Goal: Task Accomplishment & Management: Use online tool/utility

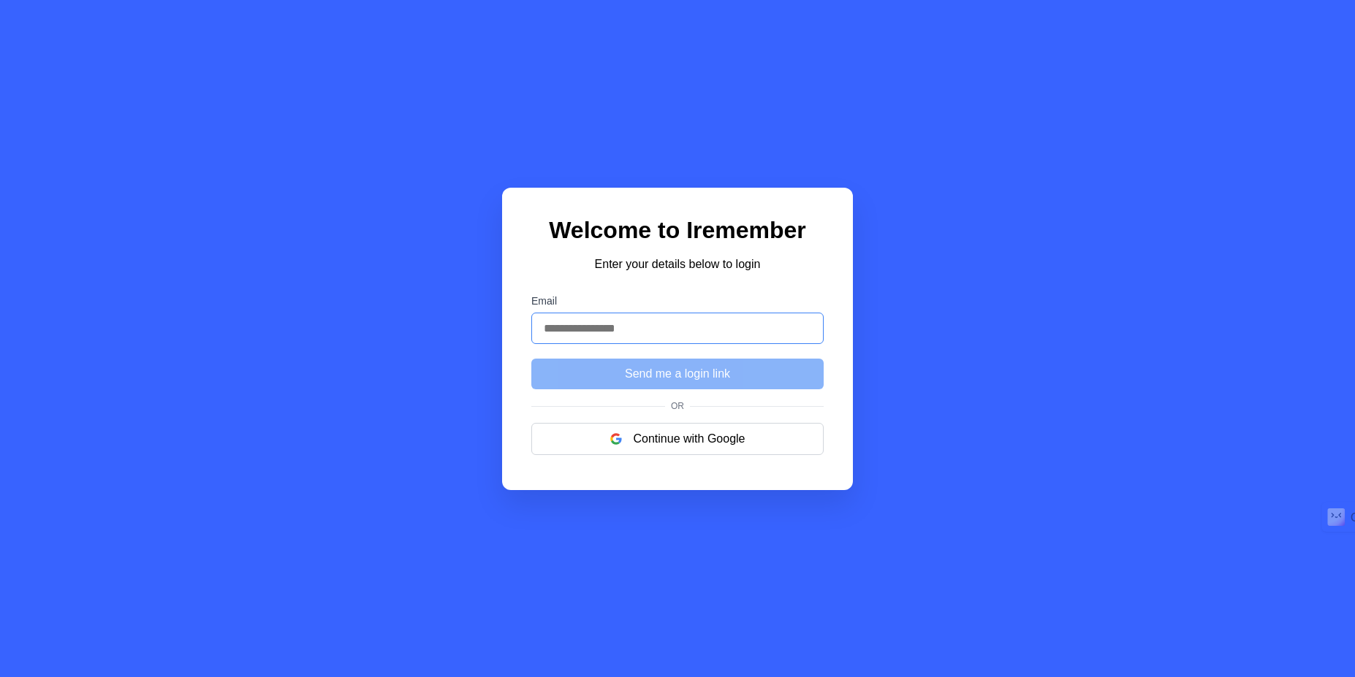
click at [664, 331] on input "Email" at bounding box center [677, 328] width 292 height 31
click at [683, 444] on button "Continue with Google" at bounding box center [677, 439] width 292 height 32
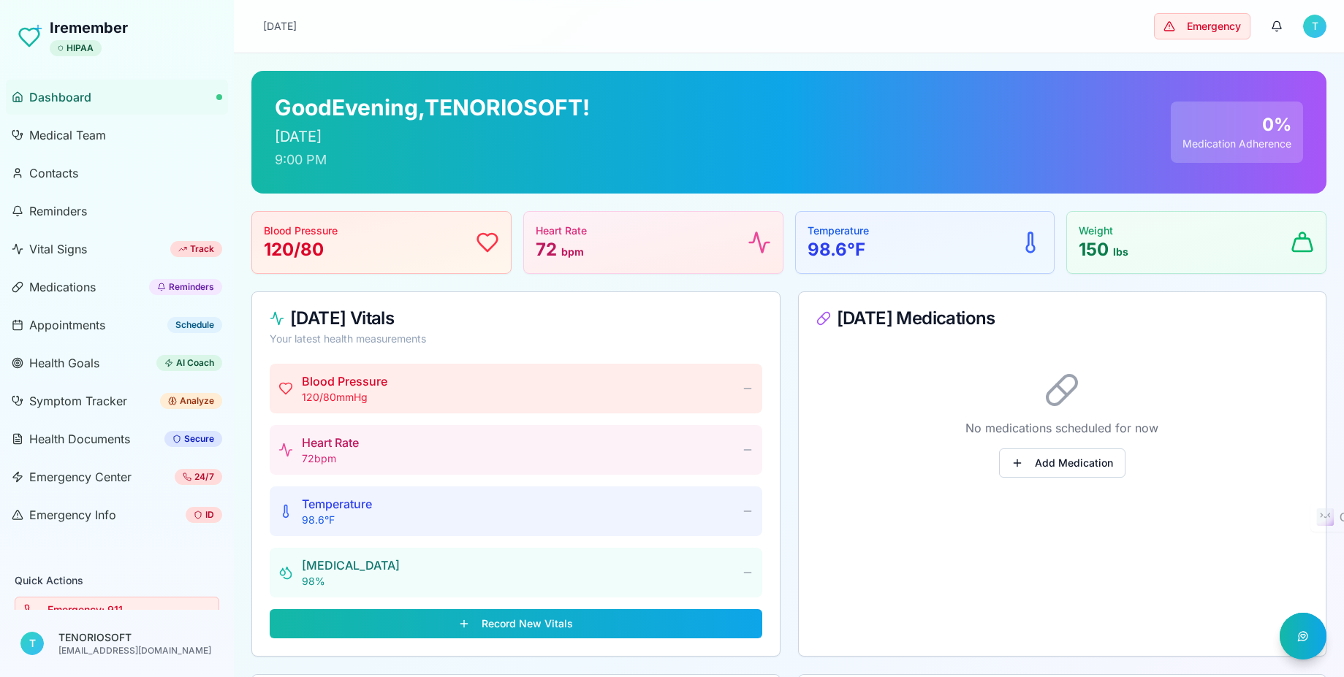
click at [59, 94] on span "Dashboard" at bounding box center [60, 97] width 62 height 18
click at [67, 130] on span "Medical Team" at bounding box center [67, 135] width 77 height 18
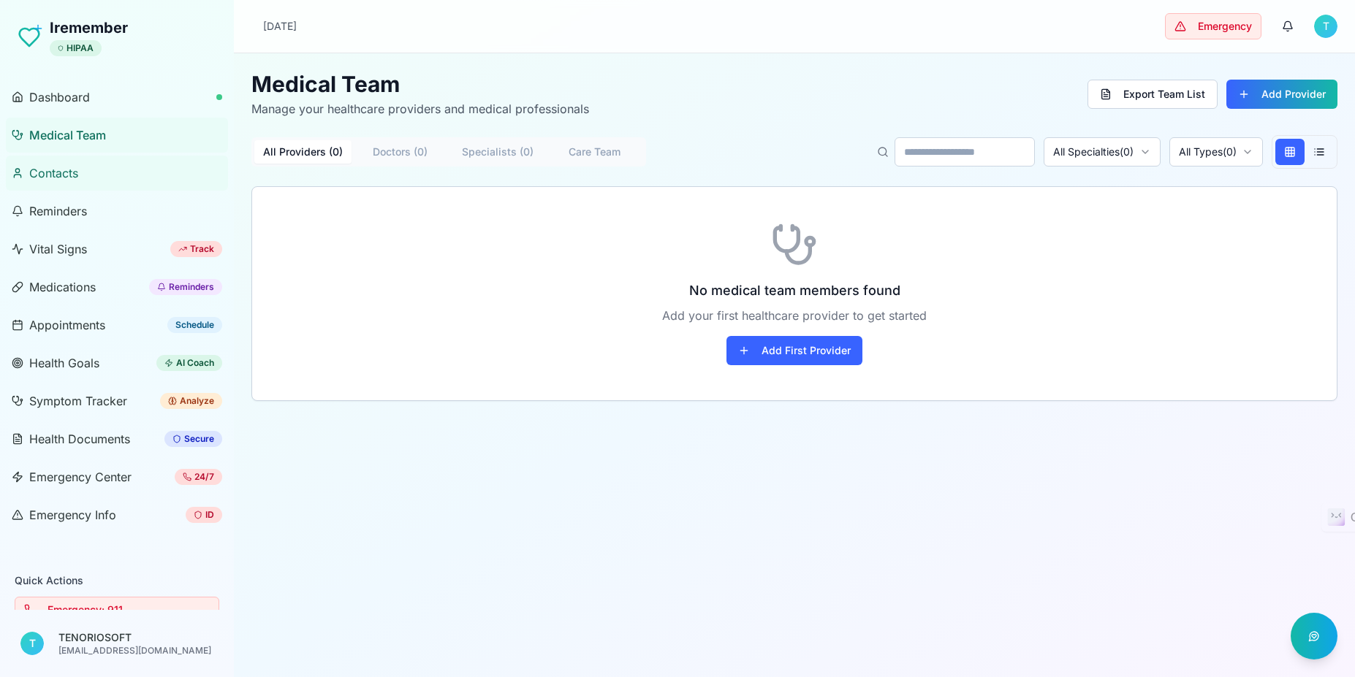
click at [72, 174] on span "Contacts" at bounding box center [53, 173] width 49 height 18
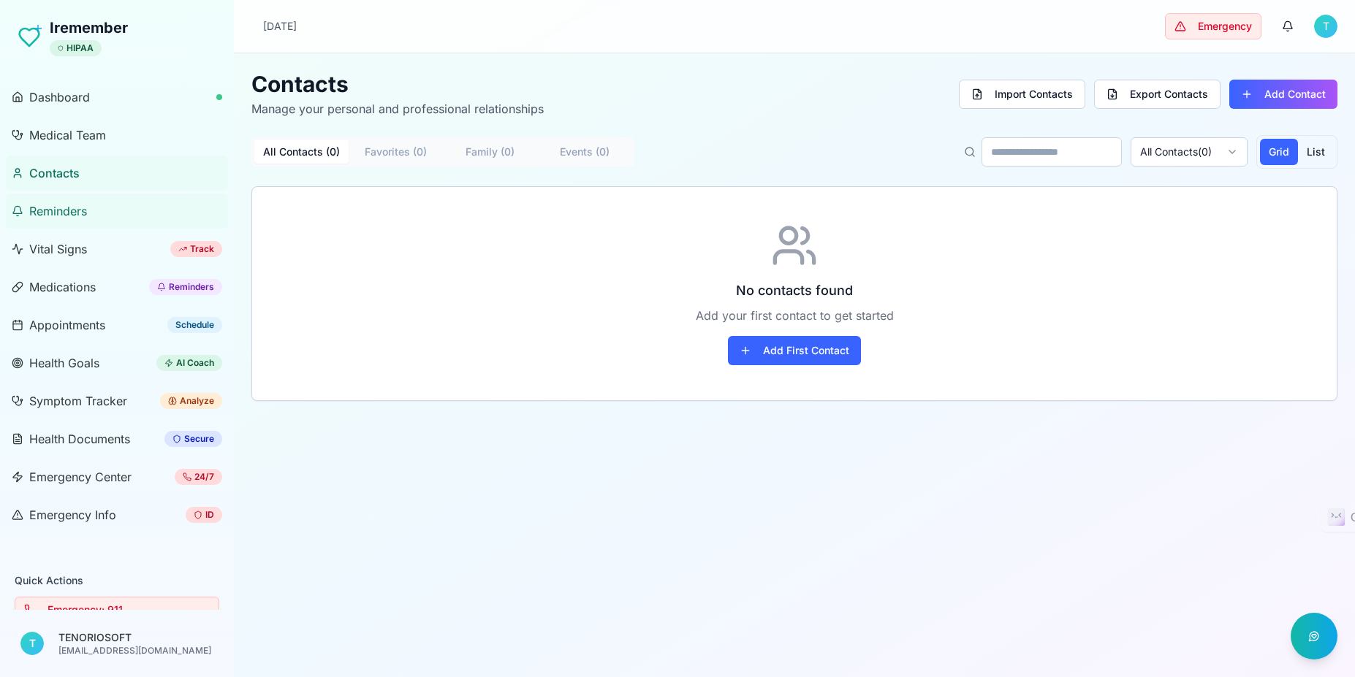
click at [64, 216] on span "Reminders" at bounding box center [58, 211] width 58 height 18
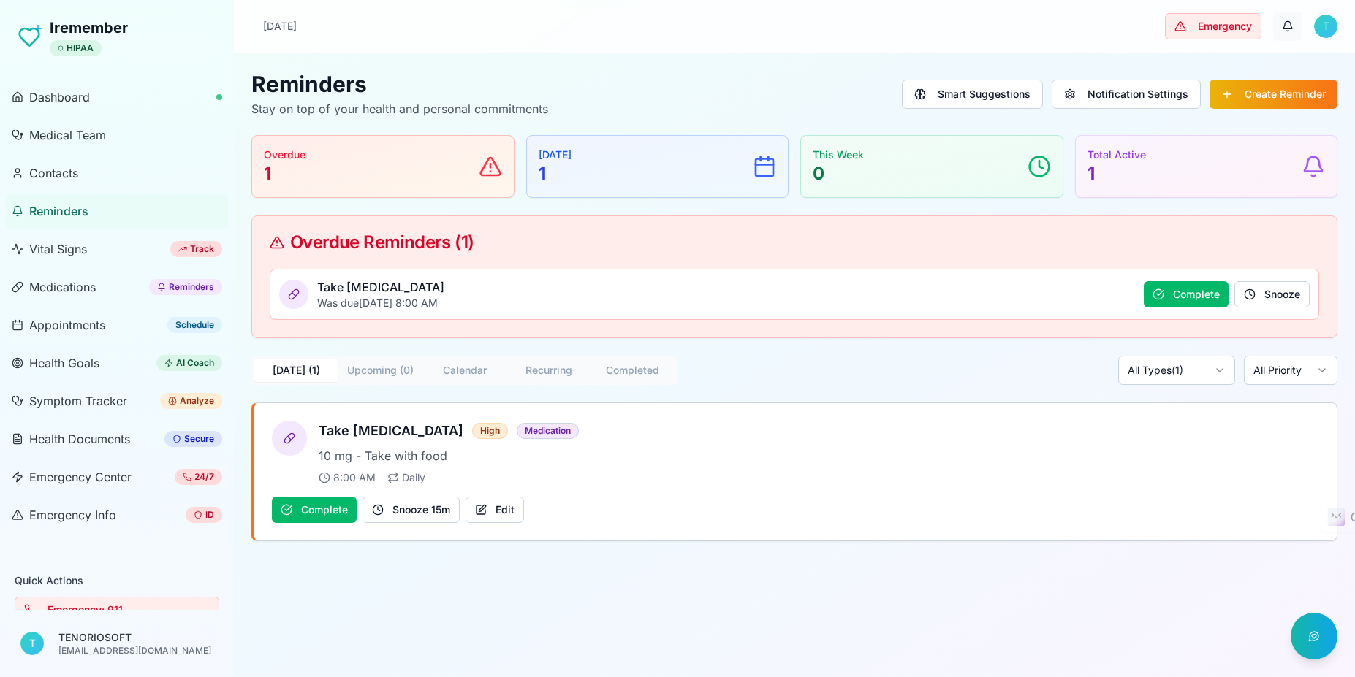
click at [1292, 27] on button "button" at bounding box center [1287, 26] width 29 height 29
click at [1221, 56] on h3 "Notifications" at bounding box center [1185, 65] width 209 height 18
click at [620, 41] on div "Toggle sidebar Wednesday, August 27, 2025 Emergency T" at bounding box center [794, 26] width 1121 height 53
click at [79, 361] on span "Health Goals" at bounding box center [64, 363] width 70 height 18
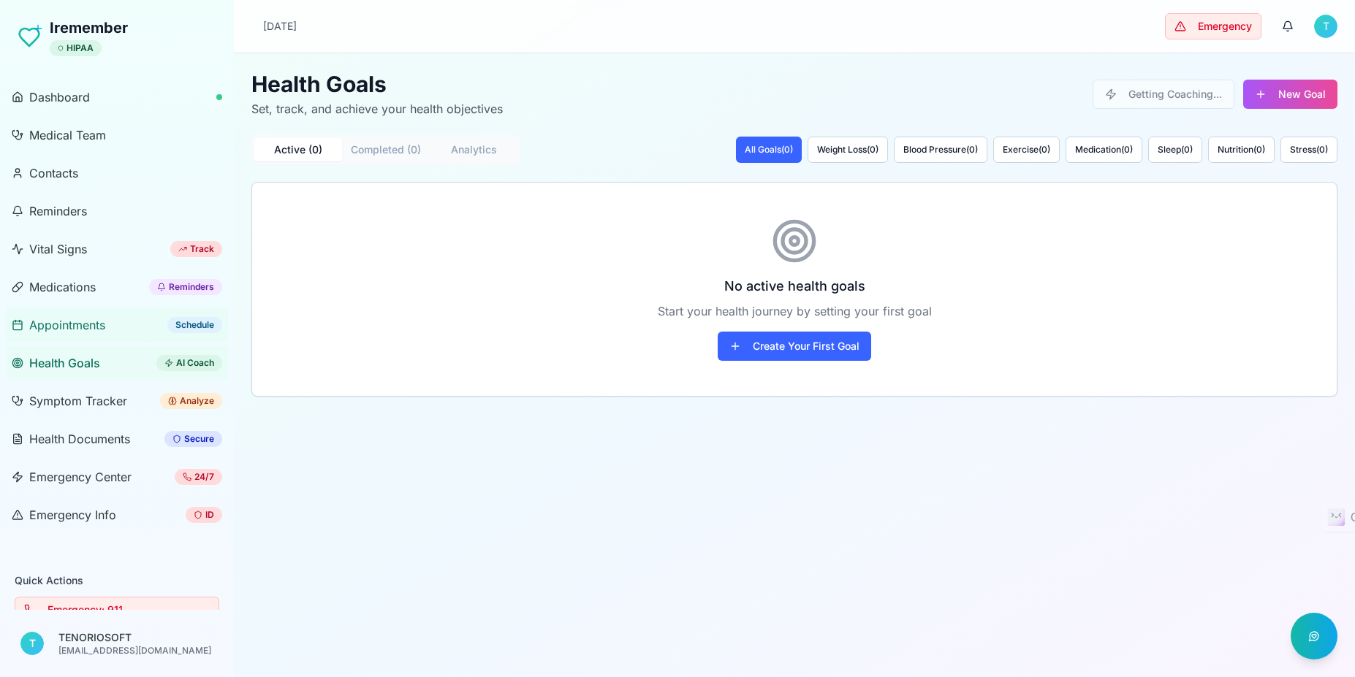
click at [80, 323] on span "Appointments" at bounding box center [67, 325] width 76 height 18
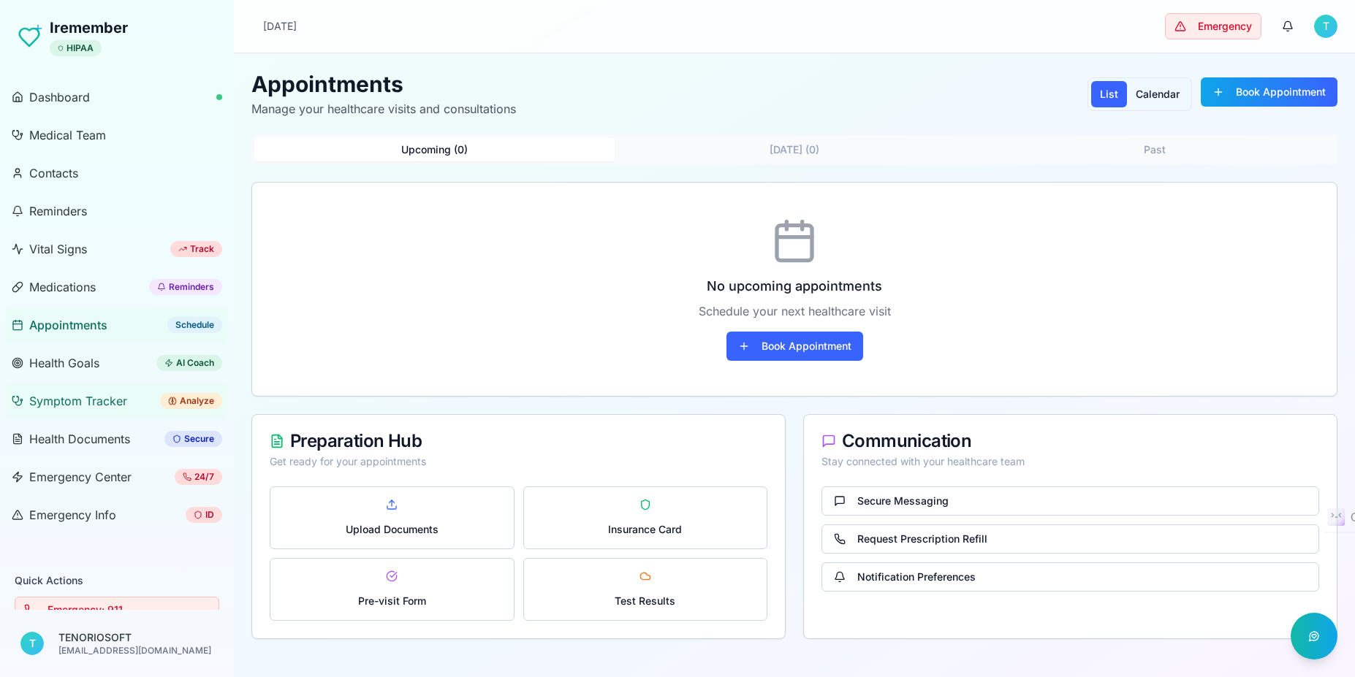
click at [77, 404] on span "Symptom Tracker" at bounding box center [78, 401] width 98 height 18
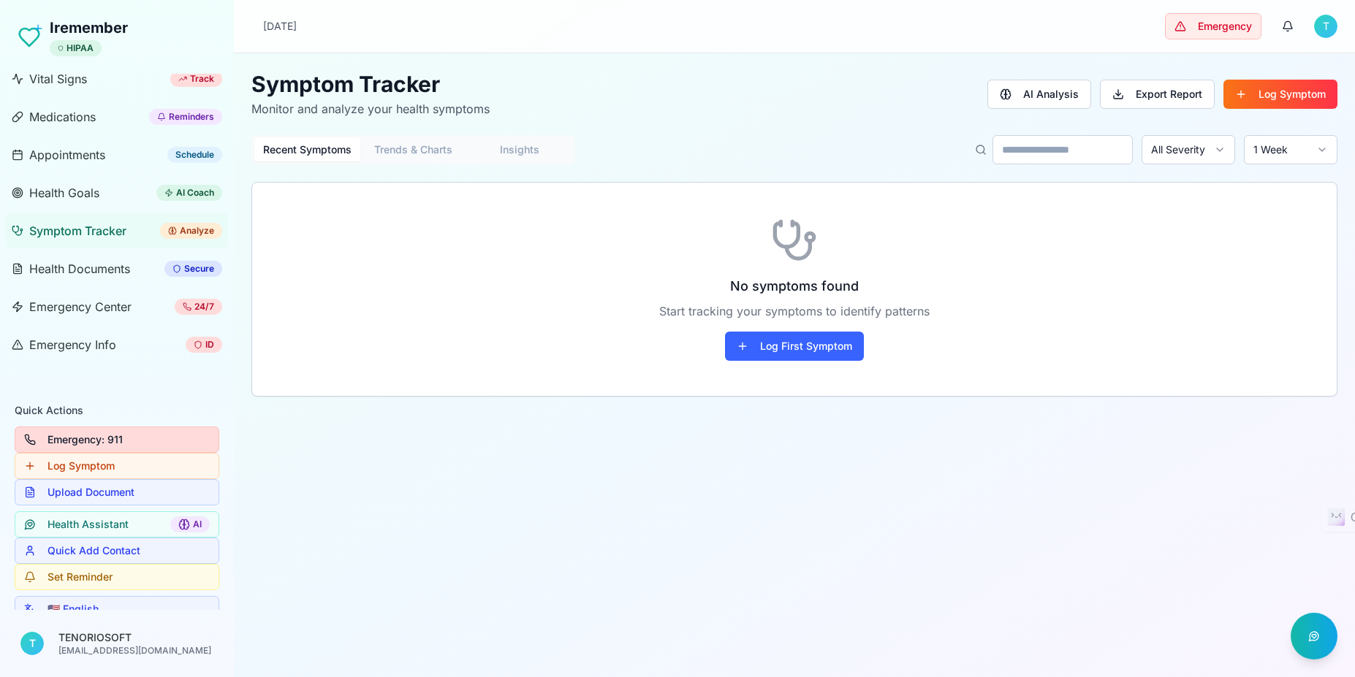
scroll to position [194, 0]
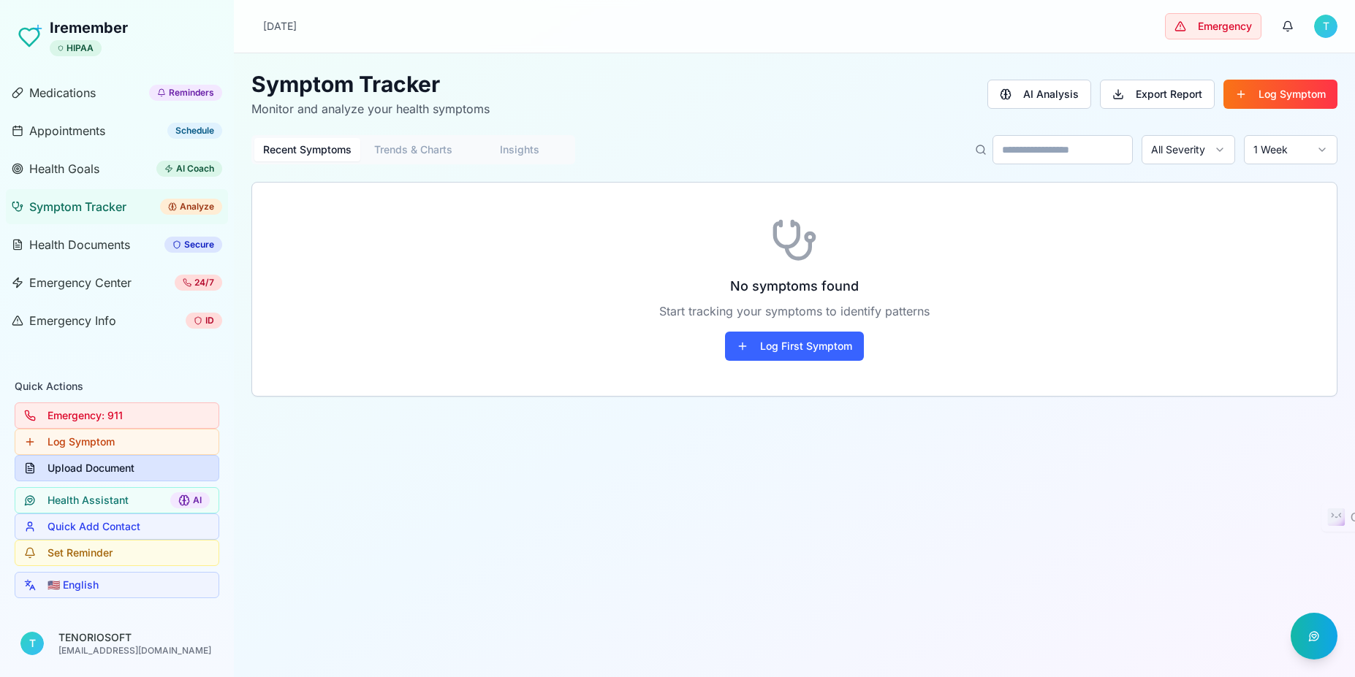
click at [100, 466] on button "Upload Document" at bounding box center [117, 468] width 205 height 26
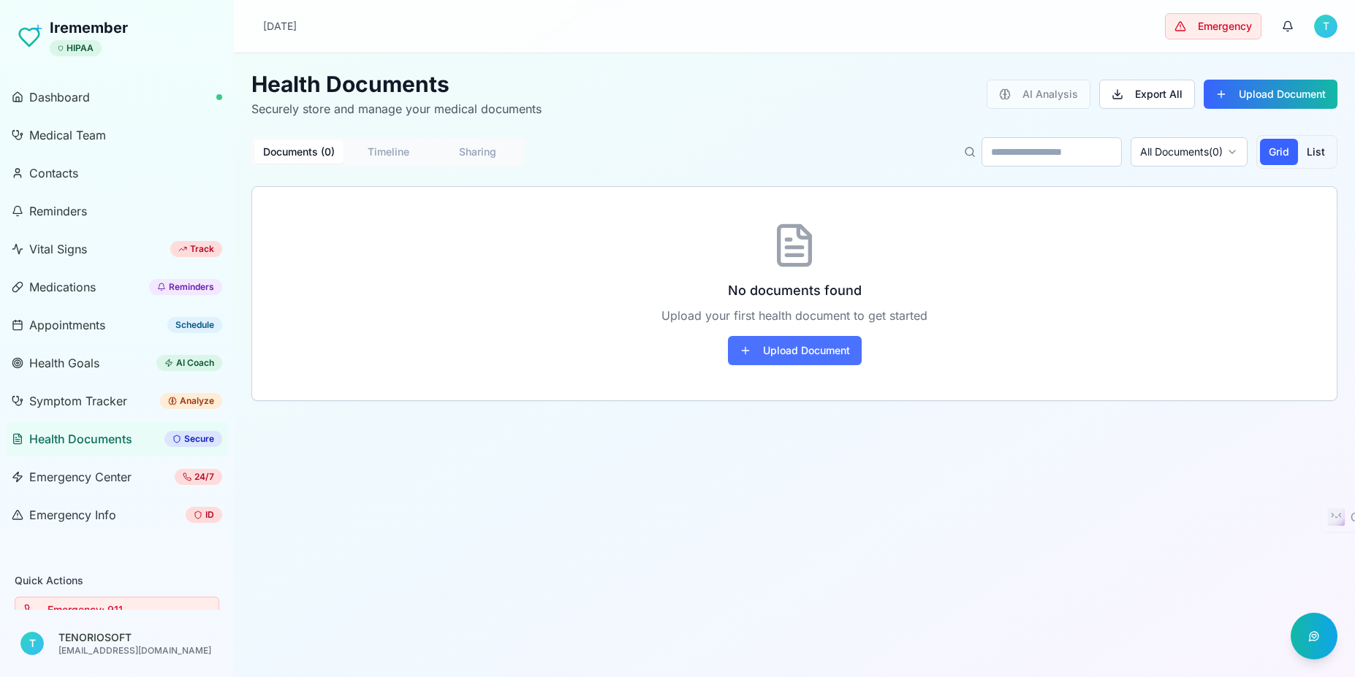
click at [797, 347] on button "Upload Document" at bounding box center [795, 350] width 134 height 29
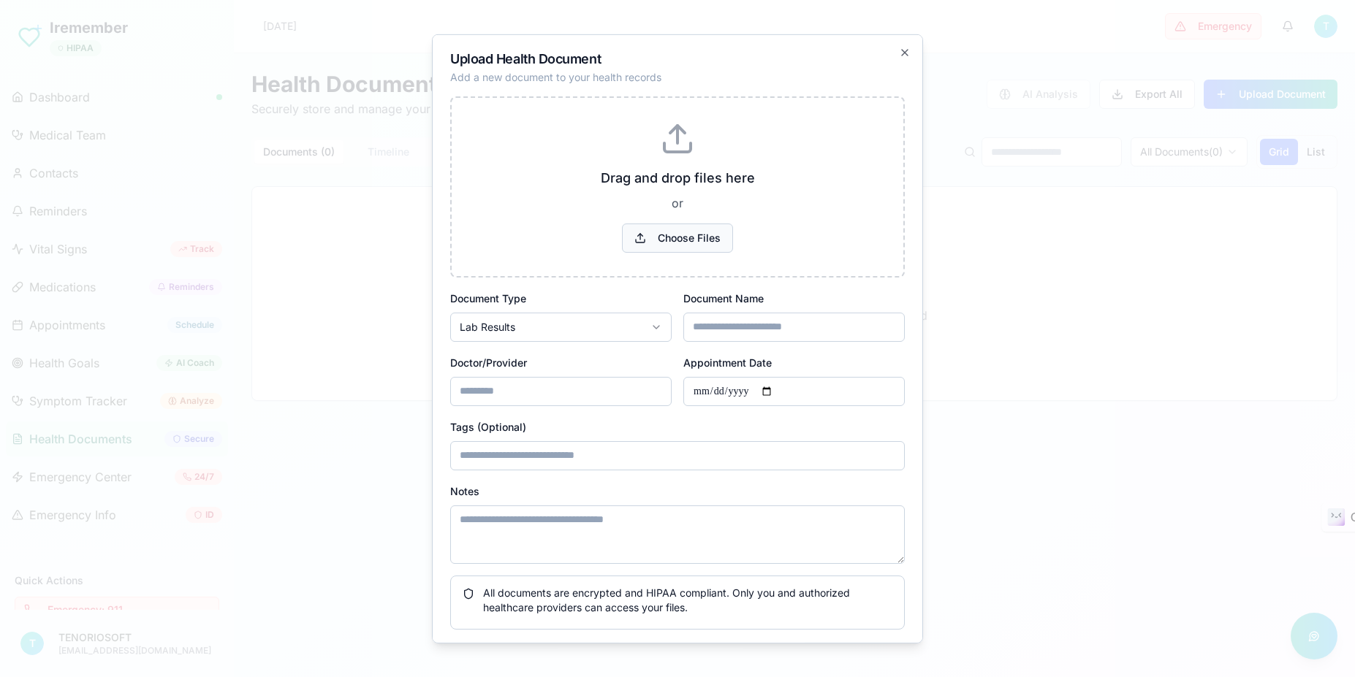
click at [694, 238] on button "Choose Files" at bounding box center [677, 237] width 111 height 29
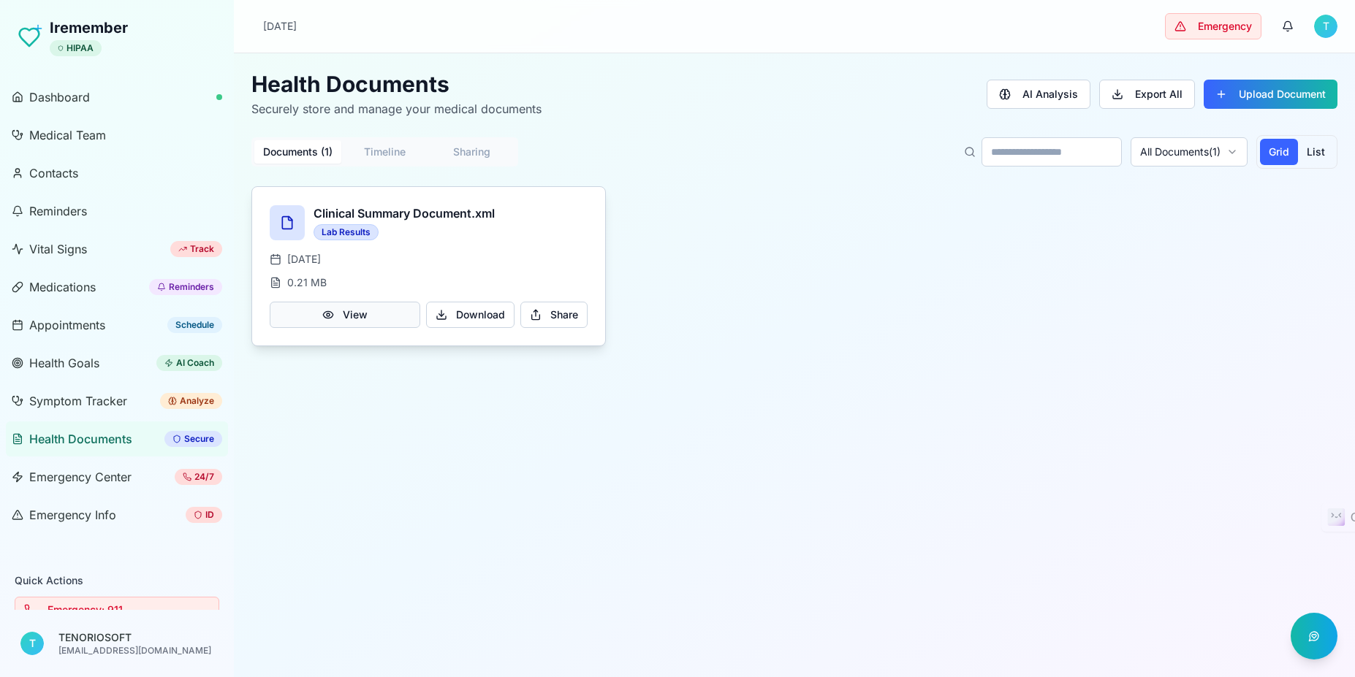
click at [348, 319] on button "View" at bounding box center [345, 315] width 151 height 26
click at [1321, 24] on html "Iremember HIPAA Dashboard Medical Team Contacts Reminders Vital Signs Track Med…" at bounding box center [677, 338] width 1355 height 677
click at [1234, 104] on div "Sign Out" at bounding box center [1255, 115] width 156 height 23
